Goal: Task Accomplishment & Management: Complete application form

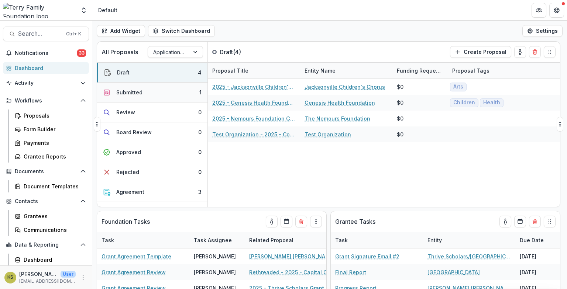
click at [176, 96] on button "Submitted 1" at bounding box center [152, 93] width 110 height 20
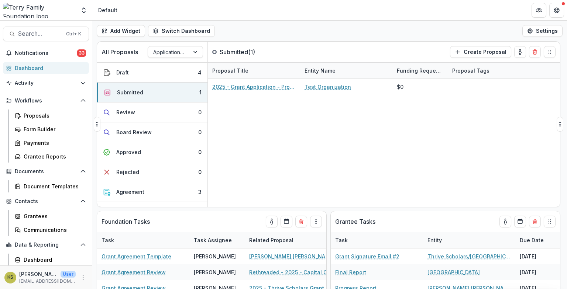
scroll to position [123, 0]
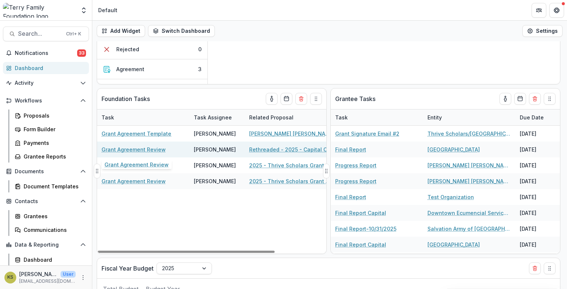
click at [156, 149] on link "Grant Agreement Review" at bounding box center [133, 150] width 64 height 8
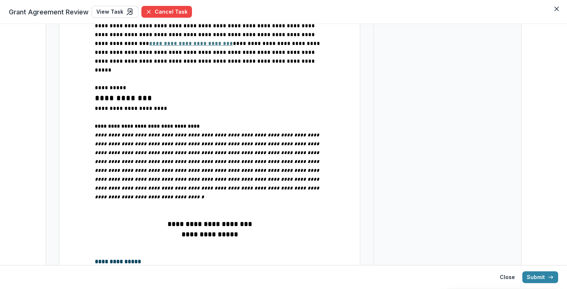
scroll to position [369, 0]
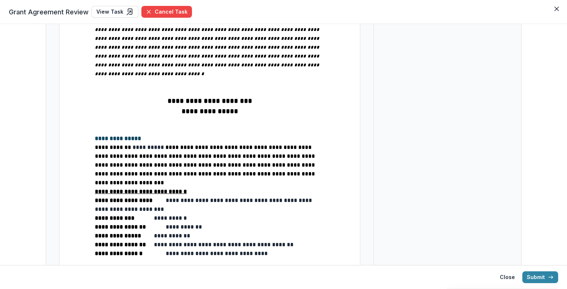
type input "**"
drag, startPoint x: 193, startPoint y: 218, endPoint x: 212, endPoint y: 217, distance: 18.5
click at [212, 251] on span "**********" at bounding box center [205, 254] width 127 height 6
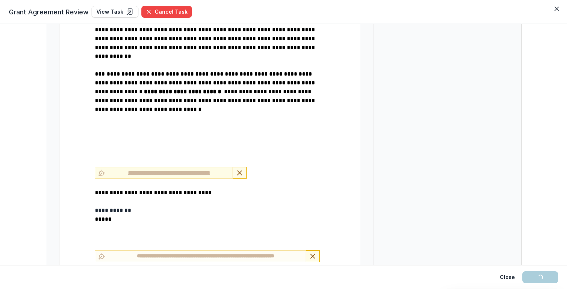
scroll to position [859, 0]
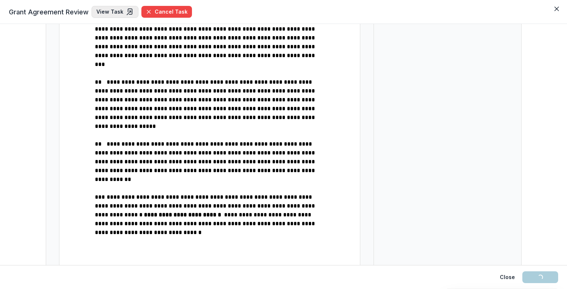
click at [105, 15] on link "View Task" at bounding box center [114, 12] width 47 height 12
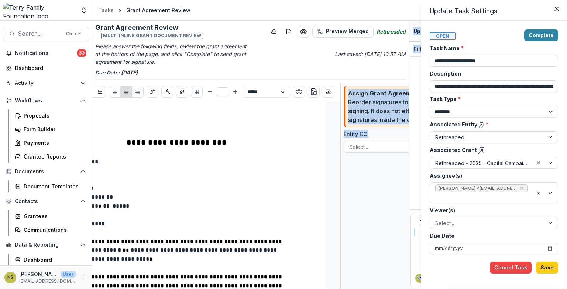
drag, startPoint x: 224, startPoint y: 286, endPoint x: 291, endPoint y: 289, distance: 67.2
click at [291, 289] on html "**********" at bounding box center [283, 144] width 567 height 289
click at [546, 265] on button "Save" at bounding box center [547, 268] width 22 height 12
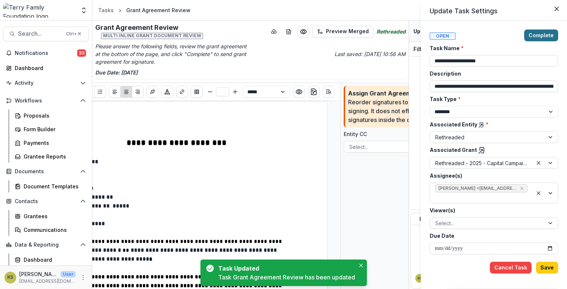
click at [547, 38] on button "Complete" at bounding box center [541, 36] width 34 height 12
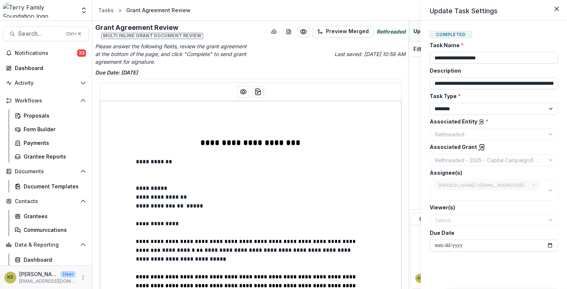
drag, startPoint x: 408, startPoint y: 43, endPoint x: 410, endPoint y: 72, distance: 29.3
click at [410, 72] on div "**********" at bounding box center [283, 144] width 567 height 289
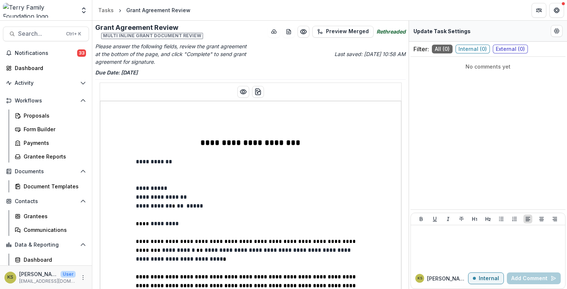
drag, startPoint x: 410, startPoint y: 72, endPoint x: 412, endPoint y: 82, distance: 9.3
click at [412, 82] on div "No comments yet" at bounding box center [487, 144] width 155 height 168
drag, startPoint x: 408, startPoint y: 74, endPoint x: 411, endPoint y: 116, distance: 42.1
click at [411, 116] on div "**********" at bounding box center [329, 155] width 474 height 269
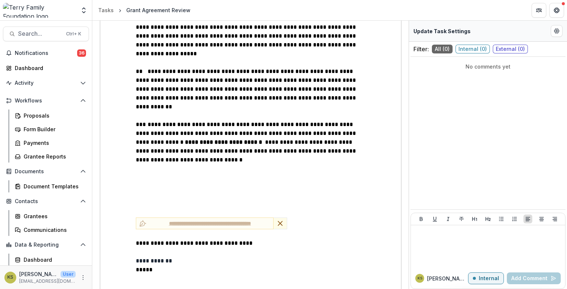
scroll to position [991, 0]
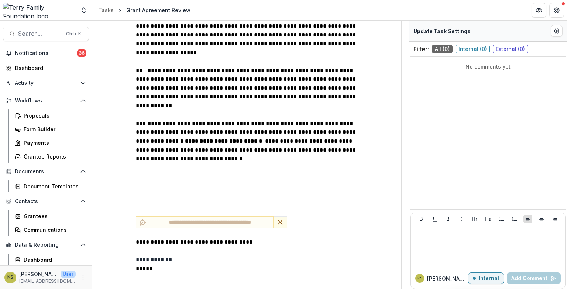
click at [200, 229] on p at bounding box center [250, 233] width 229 height 9
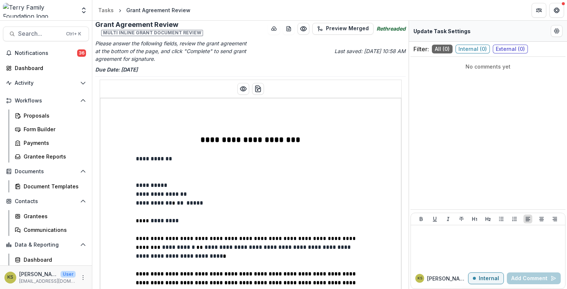
scroll to position [0, 0]
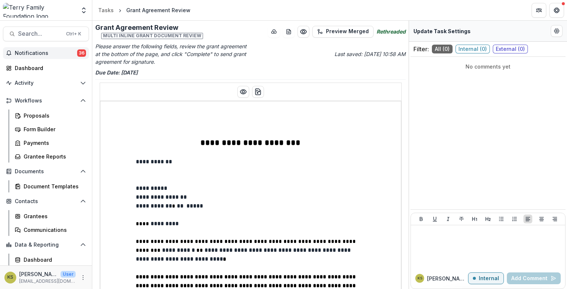
click at [49, 53] on span "Notifications" at bounding box center [46, 53] width 62 height 6
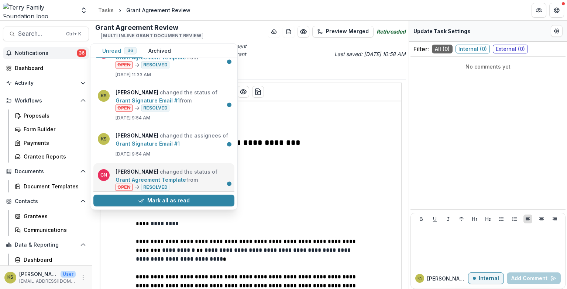
scroll to position [369, 0]
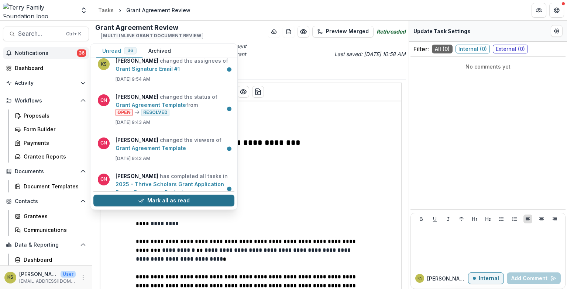
click at [166, 201] on button "Mark all as read" at bounding box center [163, 201] width 141 height 12
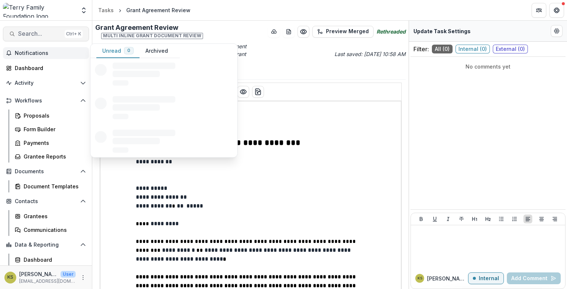
scroll to position [0, 0]
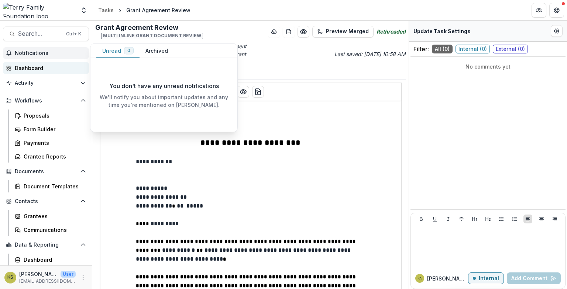
click at [34, 66] on div "Dashboard" at bounding box center [49, 68] width 68 height 8
